Goal: Navigation & Orientation: Understand site structure

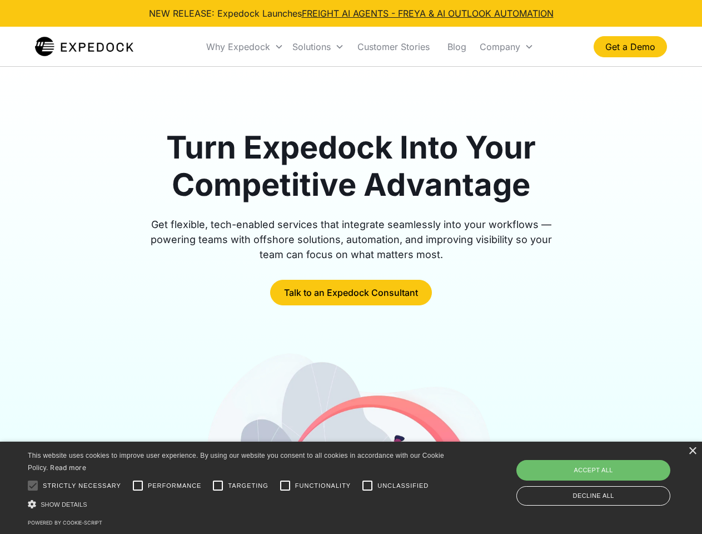
click at [245, 47] on div "Why Expedock" at bounding box center [238, 46] width 64 height 11
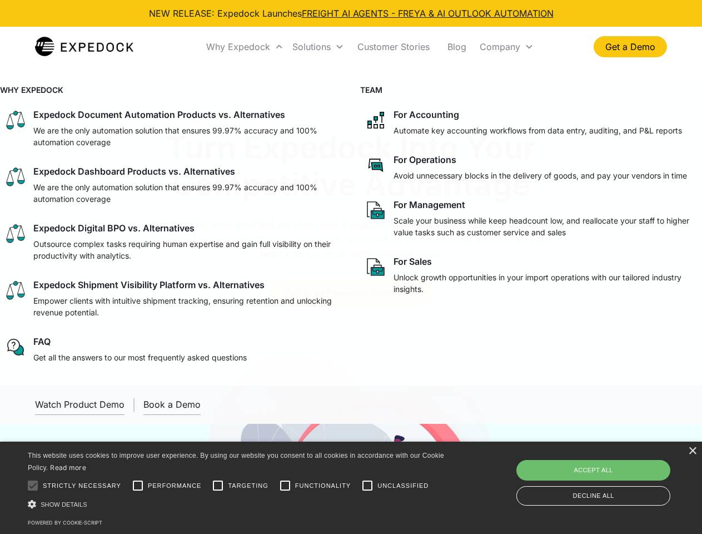
click at [318, 47] on div "Solutions" at bounding box center [312, 46] width 38 height 11
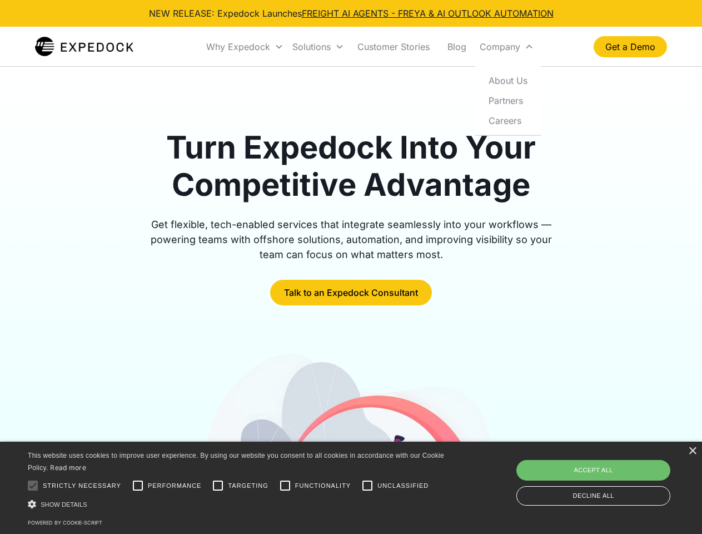
click at [507, 47] on div "Company" at bounding box center [500, 46] width 41 height 11
click at [33, 486] on div at bounding box center [33, 485] width 22 height 22
click at [138, 486] on input "Performance" at bounding box center [138, 485] width 22 height 22
checkbox input "true"
click at [218, 486] on input "Targeting" at bounding box center [218, 485] width 22 height 22
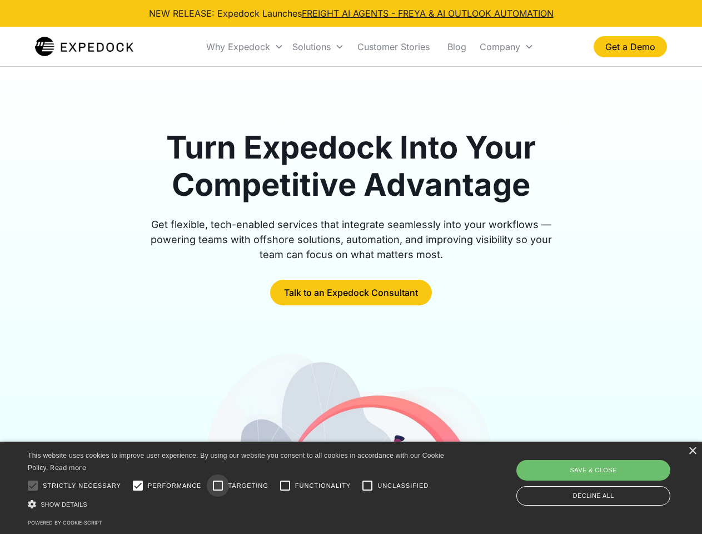
checkbox input "true"
click at [285, 486] on input "Functionality" at bounding box center [285, 485] width 22 height 22
checkbox input "true"
click at [368, 486] on input "Unclassified" at bounding box center [368, 485] width 22 height 22
checkbox input "true"
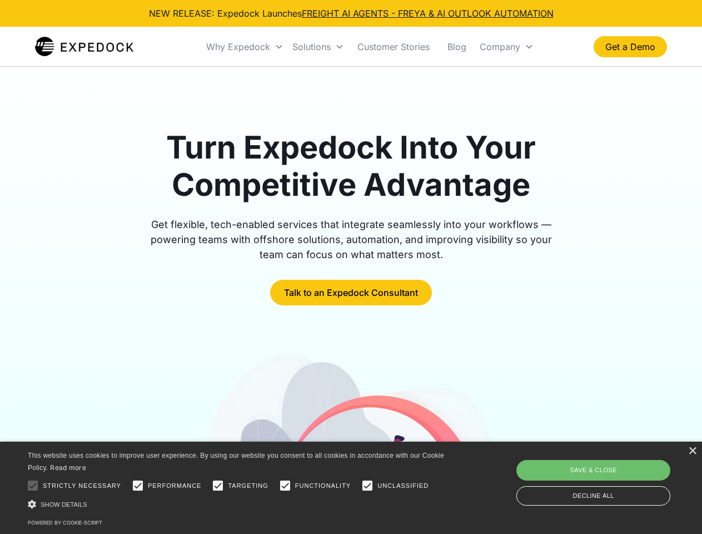
click at [238, 504] on div "Show details Hide details" at bounding box center [238, 504] width 420 height 12
